Goal: Task Accomplishment & Management: Manage account settings

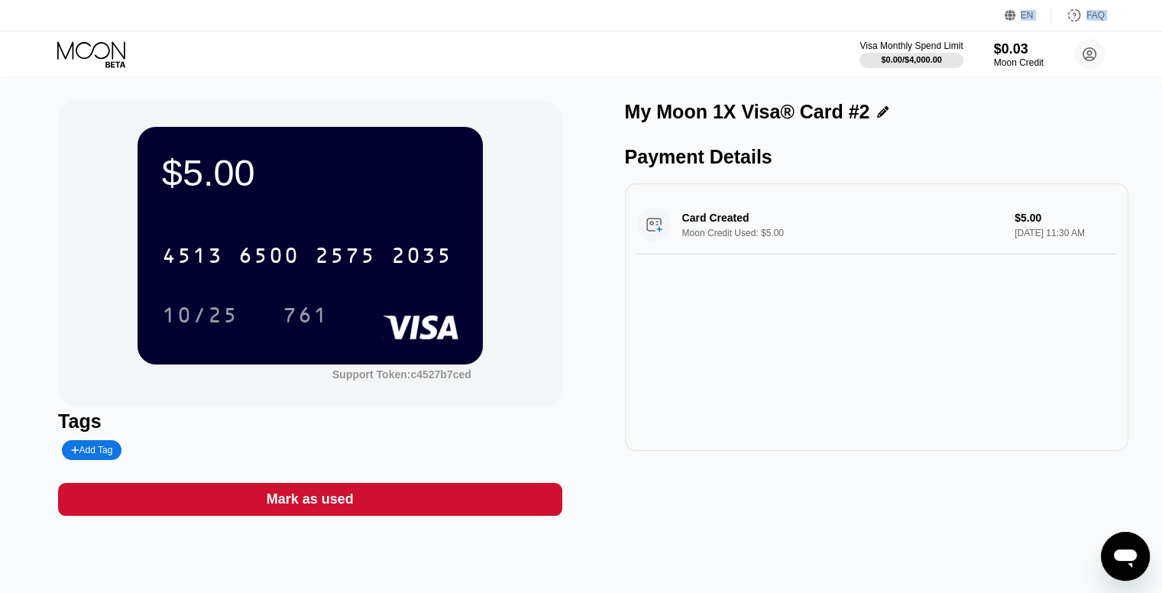
drag, startPoint x: 95, startPoint y: 28, endPoint x: 99, endPoint y: 40, distance: 13.1
click at [99, 40] on div "EN Language Select an item Save FAQ Visa Monthly Spend Limit $0.00 / $4,000.00 …" at bounding box center [581, 39] width 1162 height 78
click at [101, 50] on icon at bounding box center [92, 54] width 71 height 27
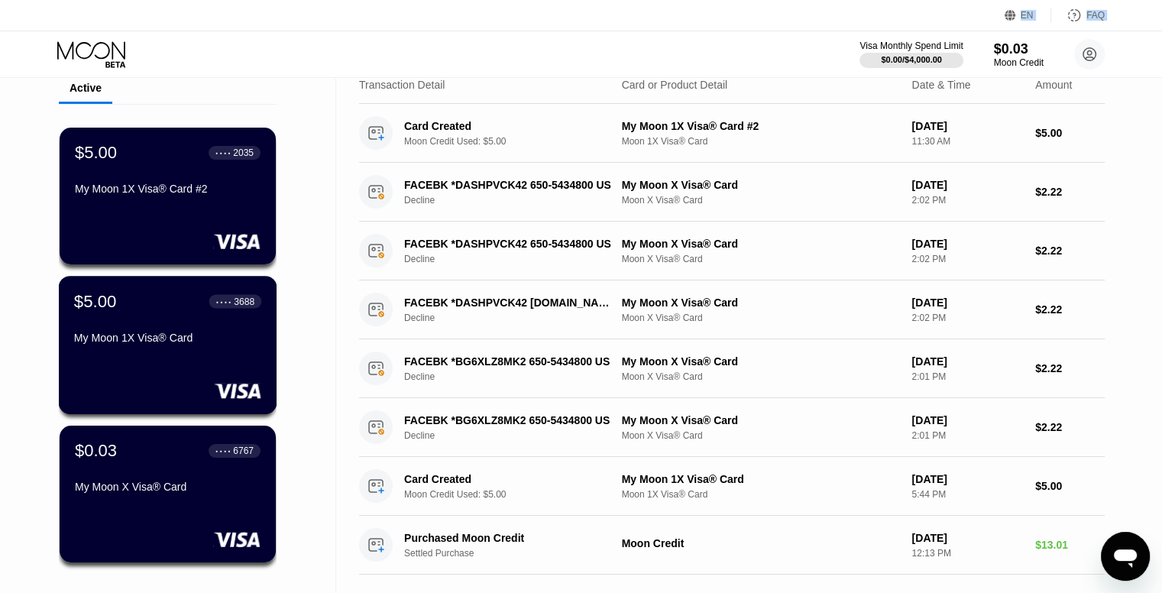
scroll to position [153, 0]
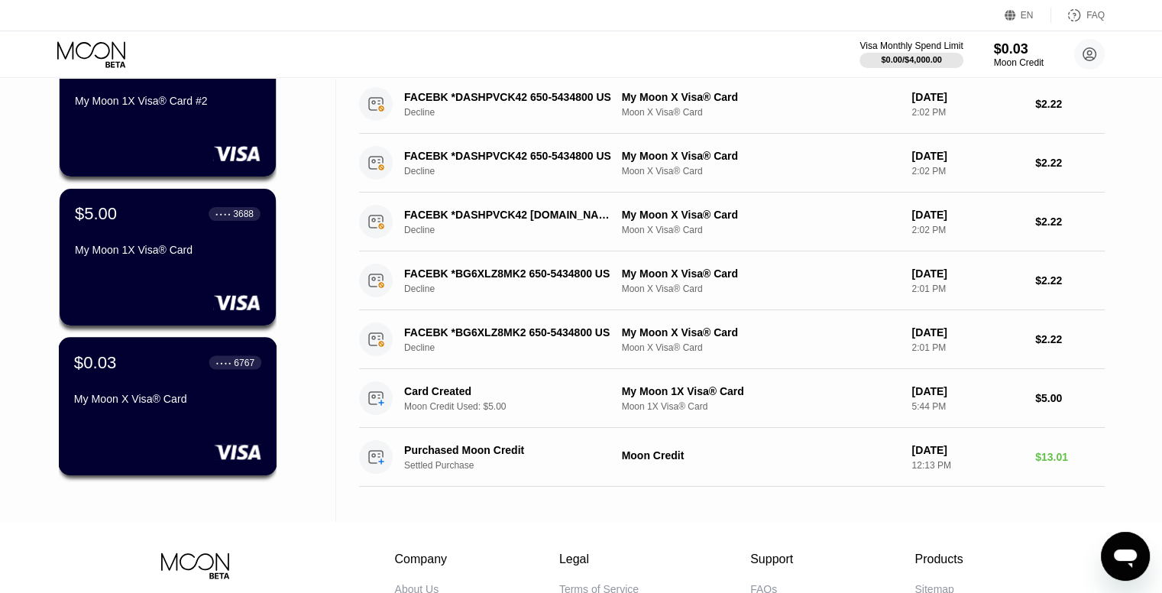
click at [231, 411] on div "My Moon X Visa® Card" at bounding box center [167, 402] width 187 height 18
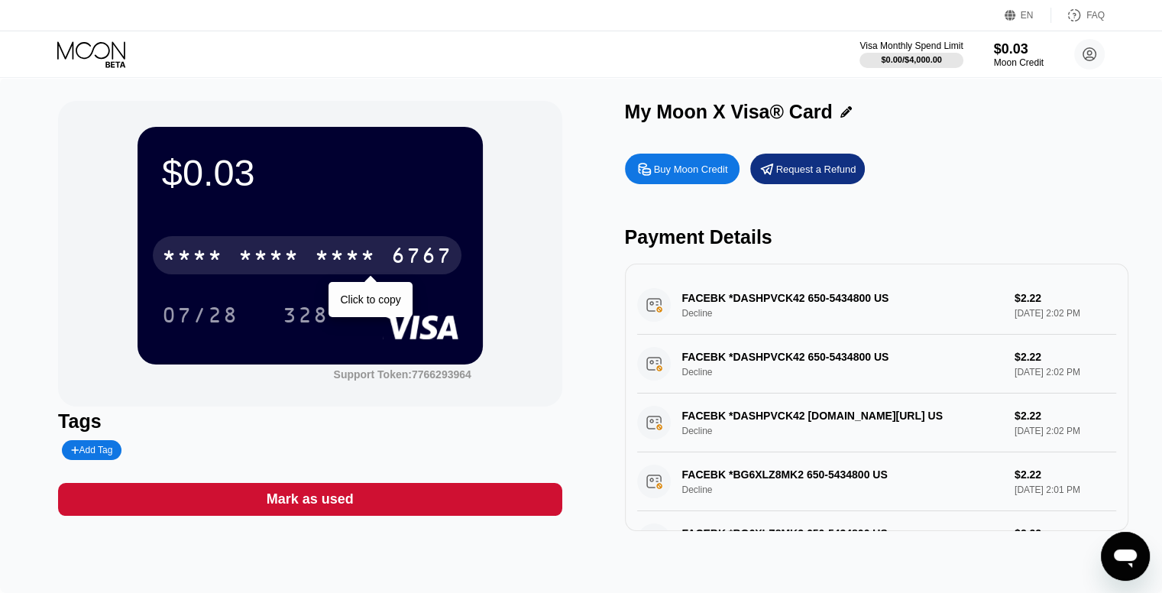
click at [296, 262] on div "* * * *" at bounding box center [268, 257] width 61 height 24
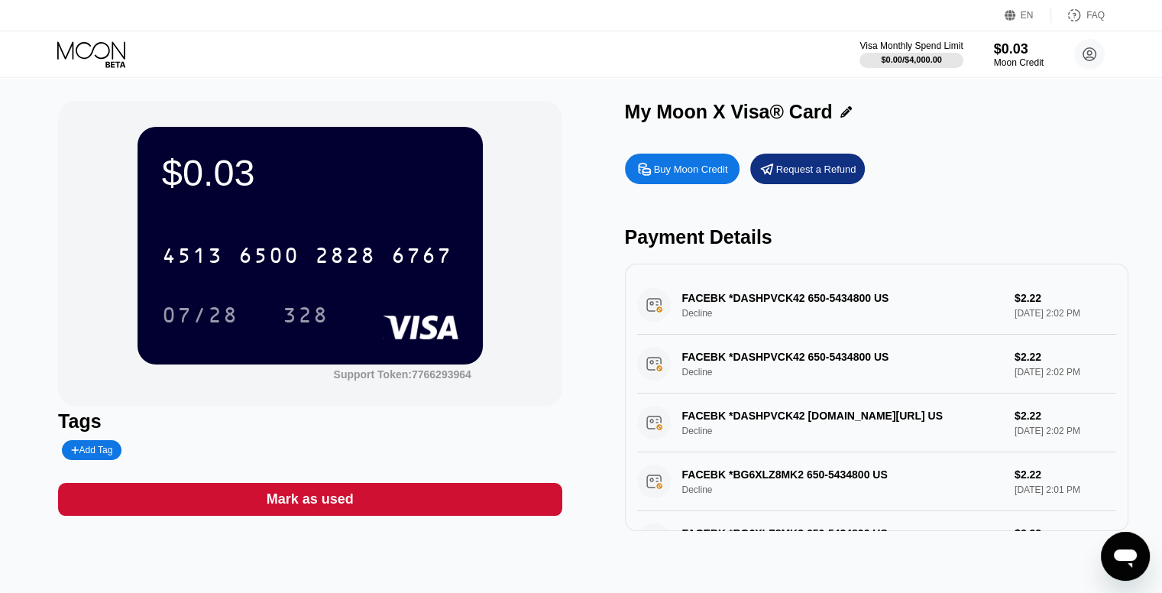
click at [98, 49] on icon at bounding box center [92, 54] width 71 height 27
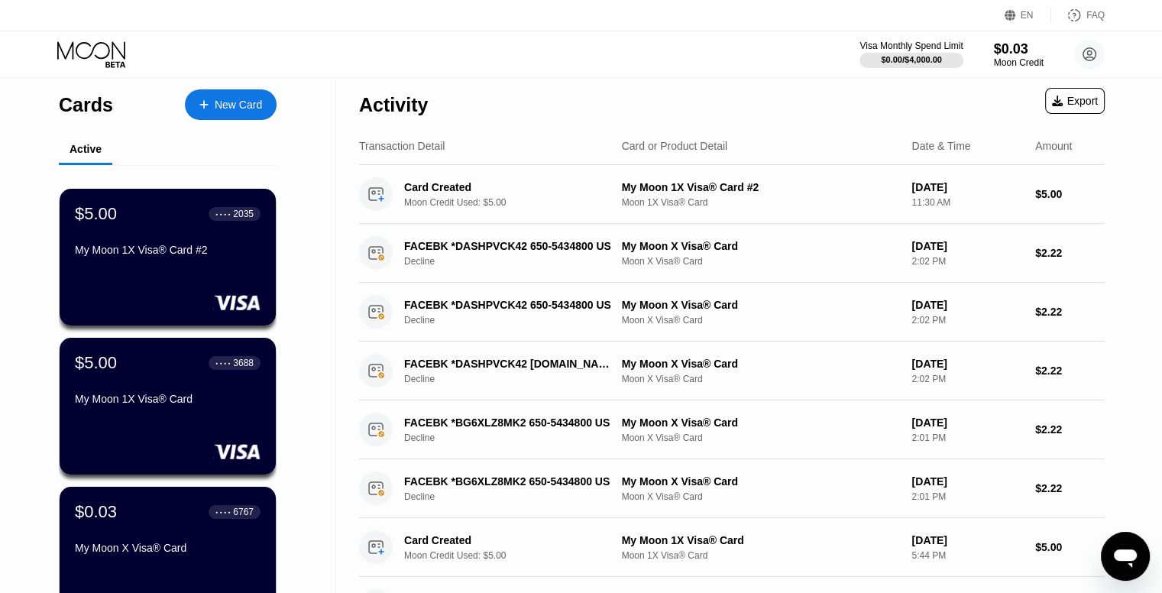
scroll to position [153, 0]
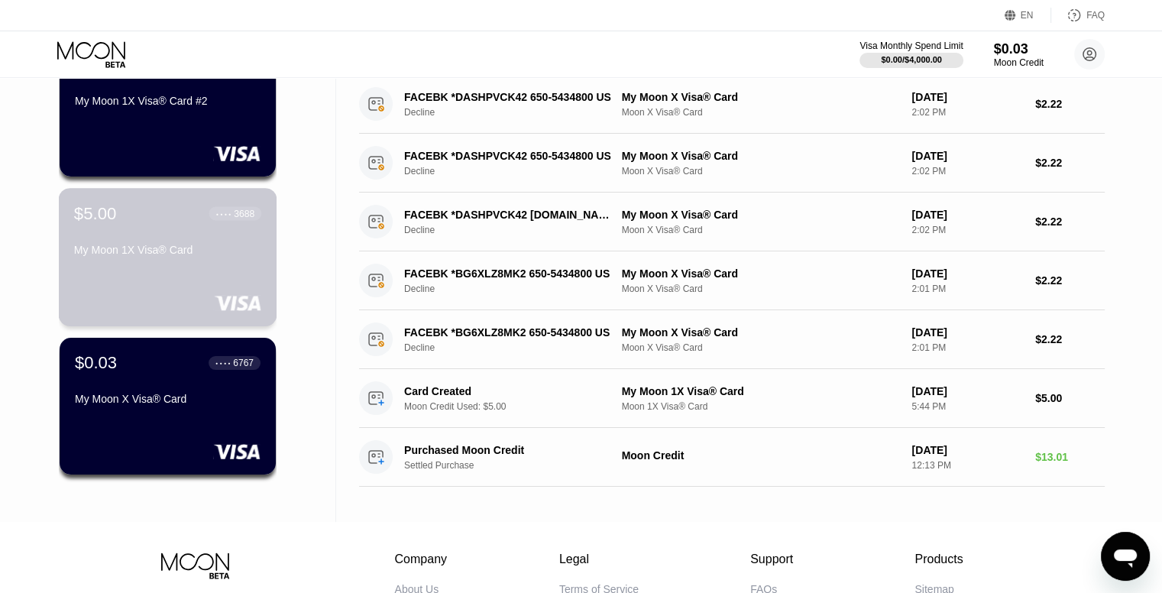
click at [185, 248] on div "My Moon 1X Visa® Card" at bounding box center [167, 250] width 187 height 12
